Goal: Entertainment & Leisure: Consume media (video, audio)

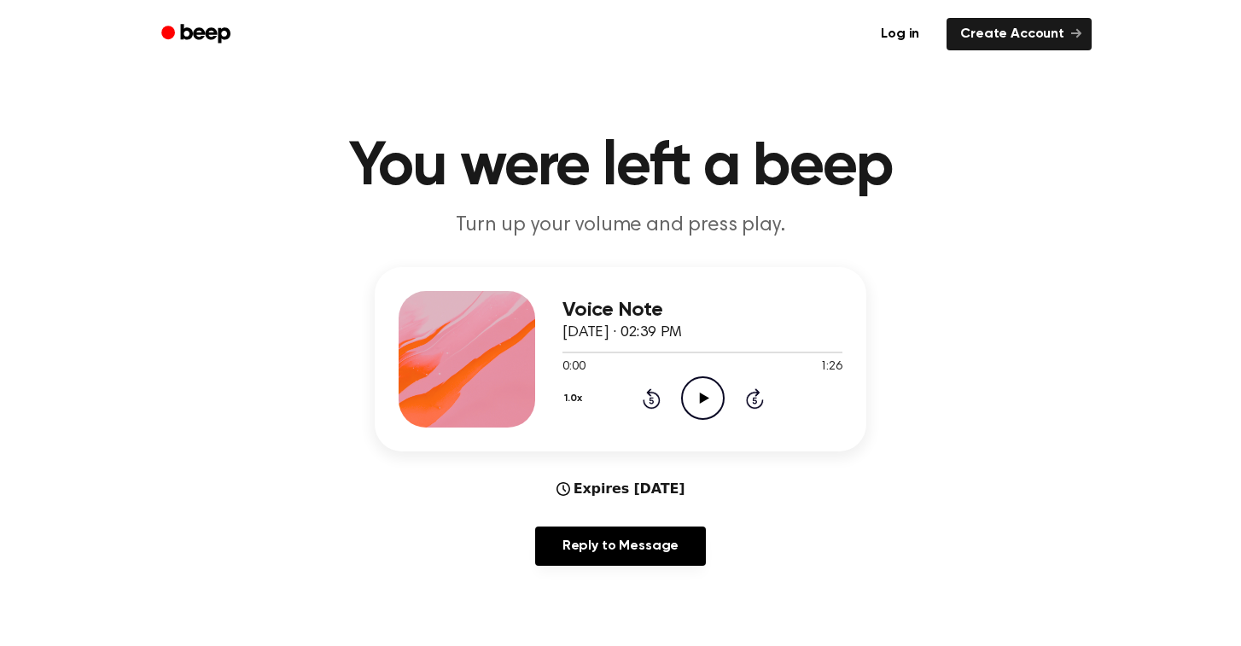
click at [695, 415] on icon "Play Audio" at bounding box center [703, 398] width 44 height 44
drag, startPoint x: 632, startPoint y: 353, endPoint x: 520, endPoint y: 352, distance: 112.6
click at [520, 352] on div "Voice Note September 24, 2025 · 02:39 PM 0:21 1:26 Your browser does not suppor…" at bounding box center [620, 359] width 491 height 184
click at [598, 361] on div "0:21 1:26" at bounding box center [702, 367] width 280 height 18
click at [566, 352] on div at bounding box center [597, 353] width 71 height 2
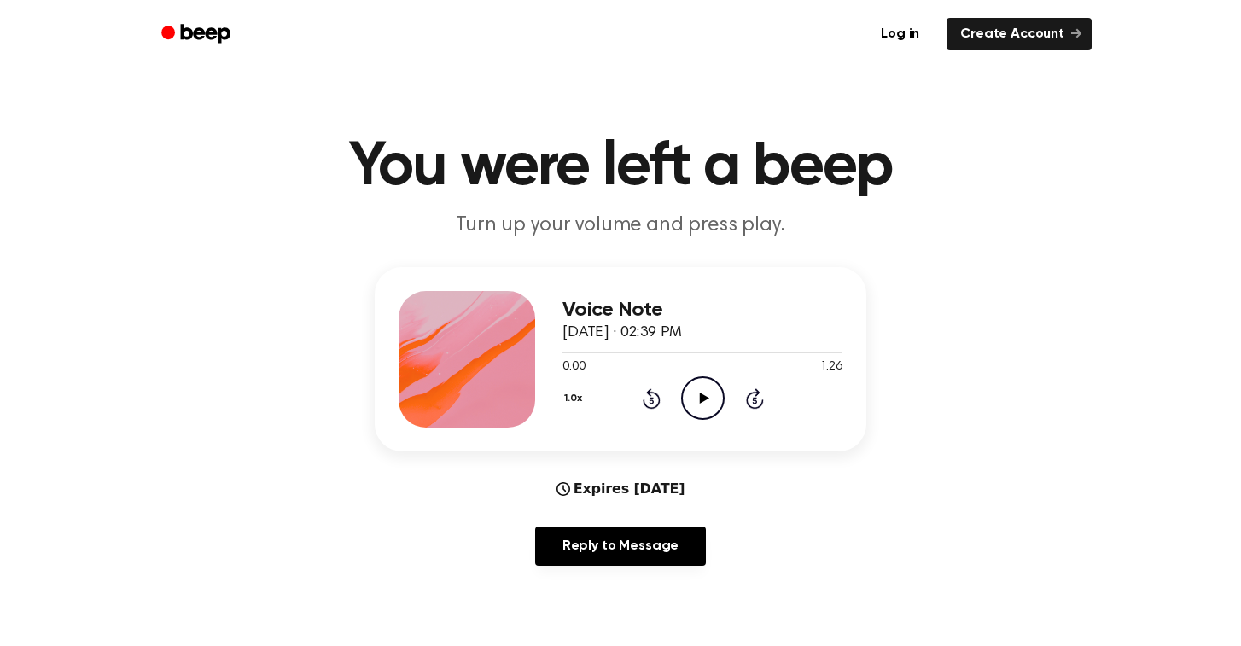
click at [704, 428] on div "Voice Note September 24, 2025 · 02:39 PM 0:00 1:26 Your browser does not suppor…" at bounding box center [620, 359] width 491 height 184
click at [704, 404] on icon "Play Audio" at bounding box center [703, 398] width 44 height 44
click at [694, 406] on icon "Play Audio" at bounding box center [703, 398] width 44 height 44
click at [704, 408] on icon "Pause Audio" at bounding box center [703, 398] width 44 height 44
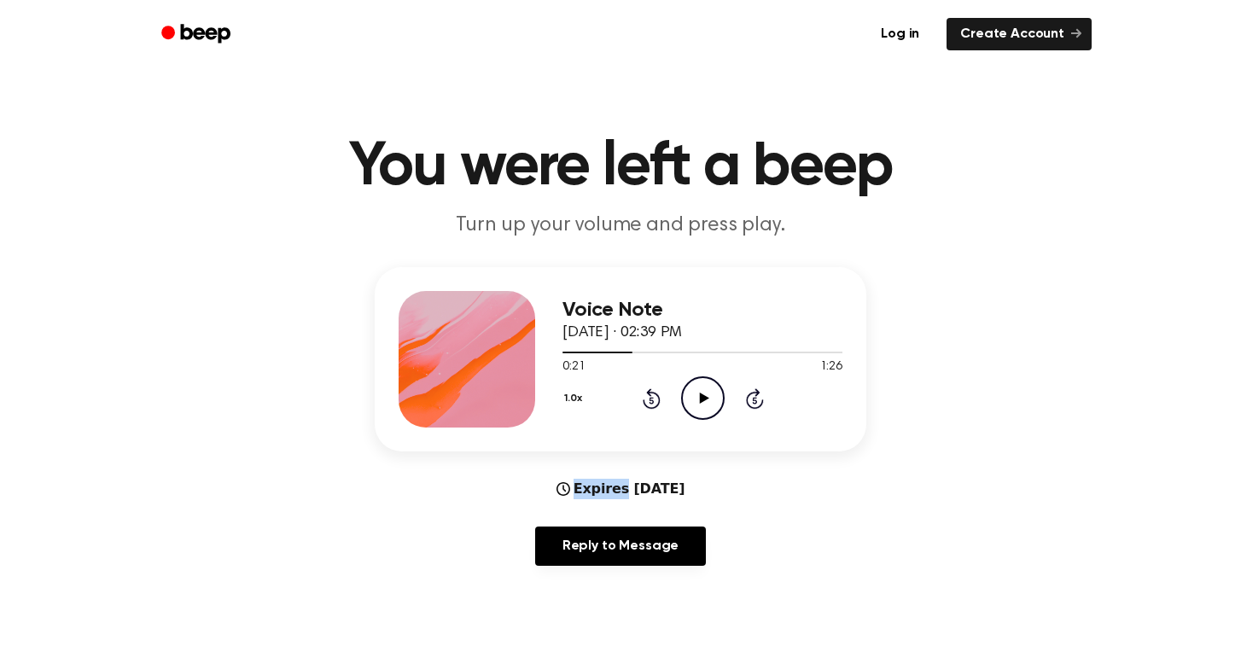
click at [704, 408] on icon "Play Audio" at bounding box center [703, 398] width 44 height 44
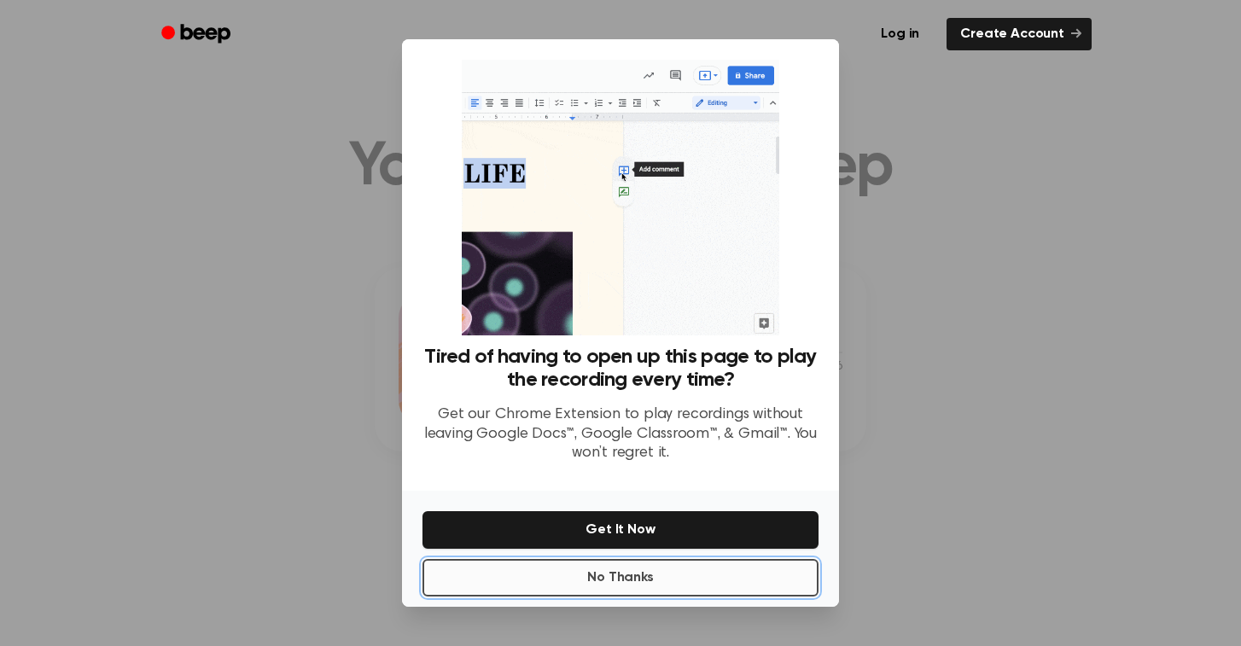
click at [662, 573] on button "No Thanks" at bounding box center [620, 578] width 396 height 38
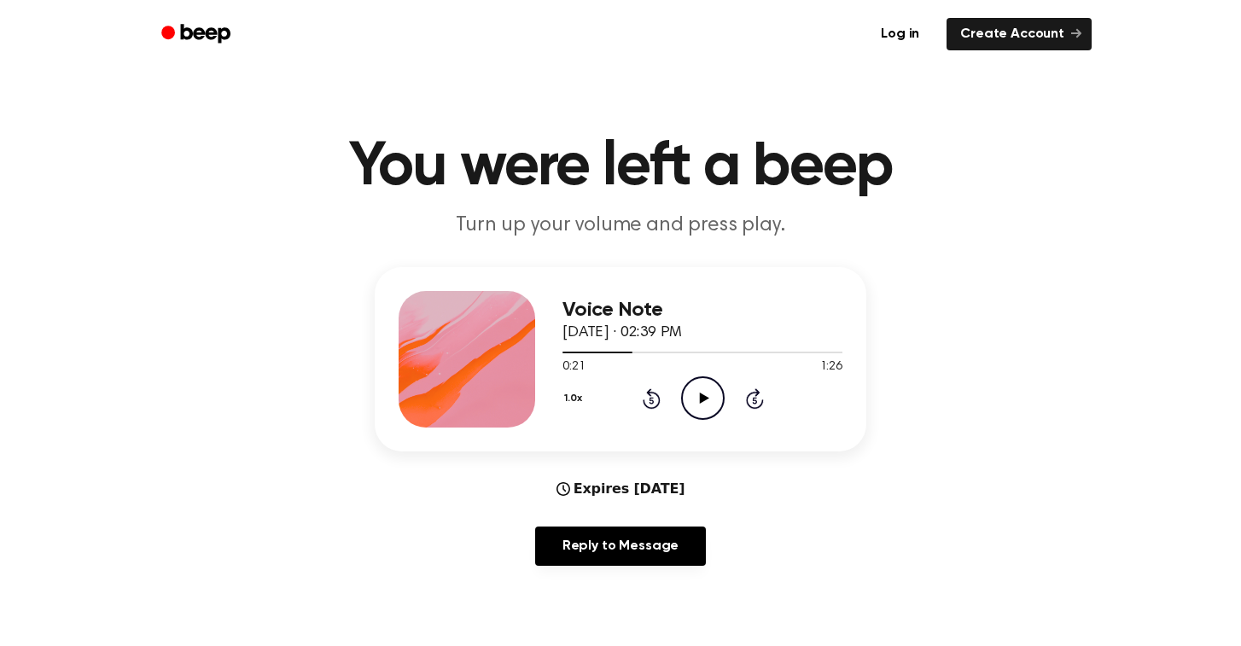
click at [697, 412] on icon "Play Audio" at bounding box center [703, 398] width 44 height 44
click at [911, 406] on div "Voice Note September 24, 2025 · 02:39 PM 0:22 1:26 Your browser does not suppor…" at bounding box center [620, 423] width 1200 height 312
click at [703, 394] on icon at bounding box center [703, 398] width 8 height 11
click at [663, 400] on div "1.0x Rewind 5 seconds Play Audio Skip 5 seconds" at bounding box center [702, 398] width 280 height 44
click at [654, 403] on icon "Rewind 5 seconds" at bounding box center [651, 398] width 19 height 22
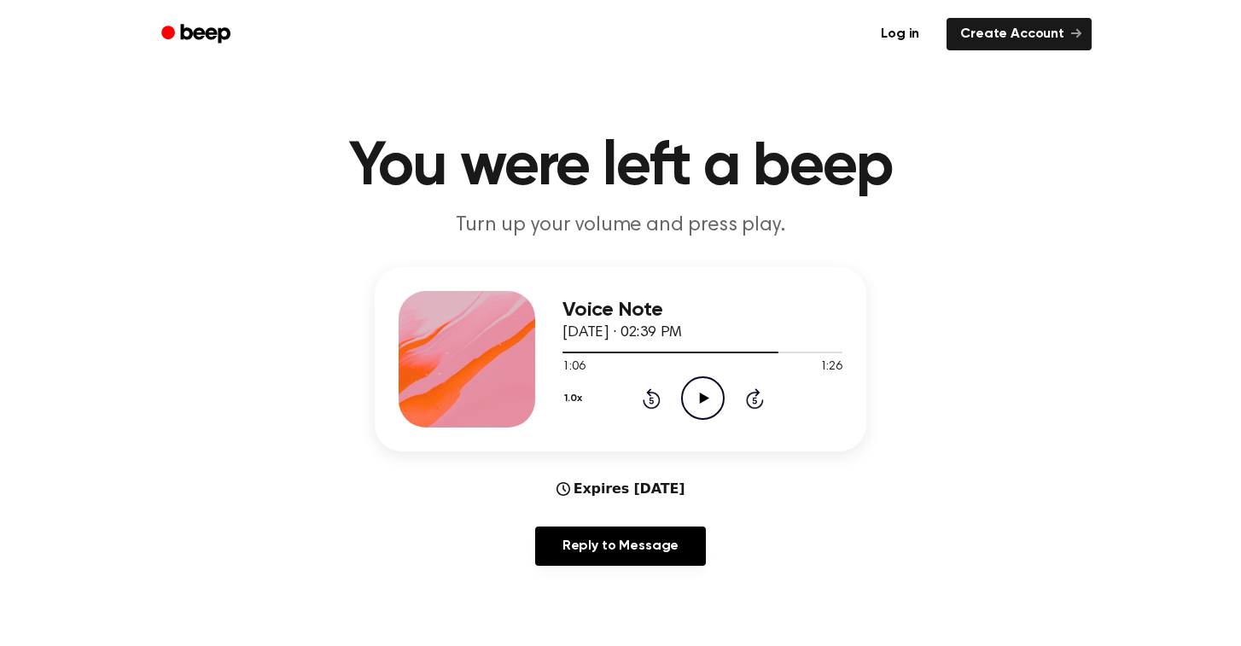
click at [706, 400] on icon "Play Audio" at bounding box center [703, 398] width 44 height 44
